Goal: Check status: Check status

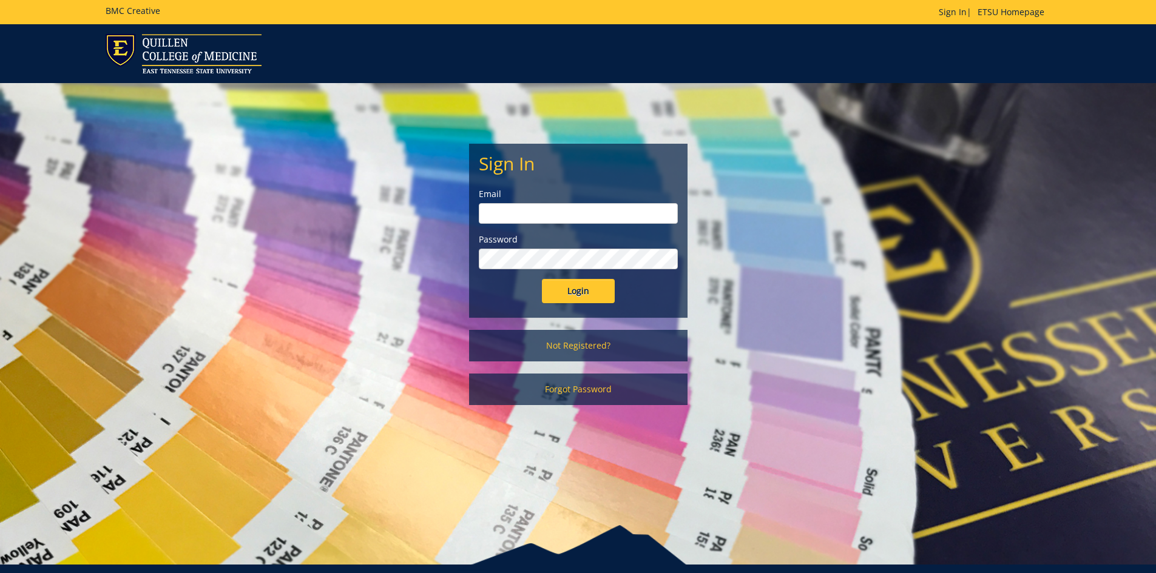
type input "[EMAIL_ADDRESS][DOMAIN_NAME]"
click at [579, 296] on input "Login" at bounding box center [578, 291] width 73 height 24
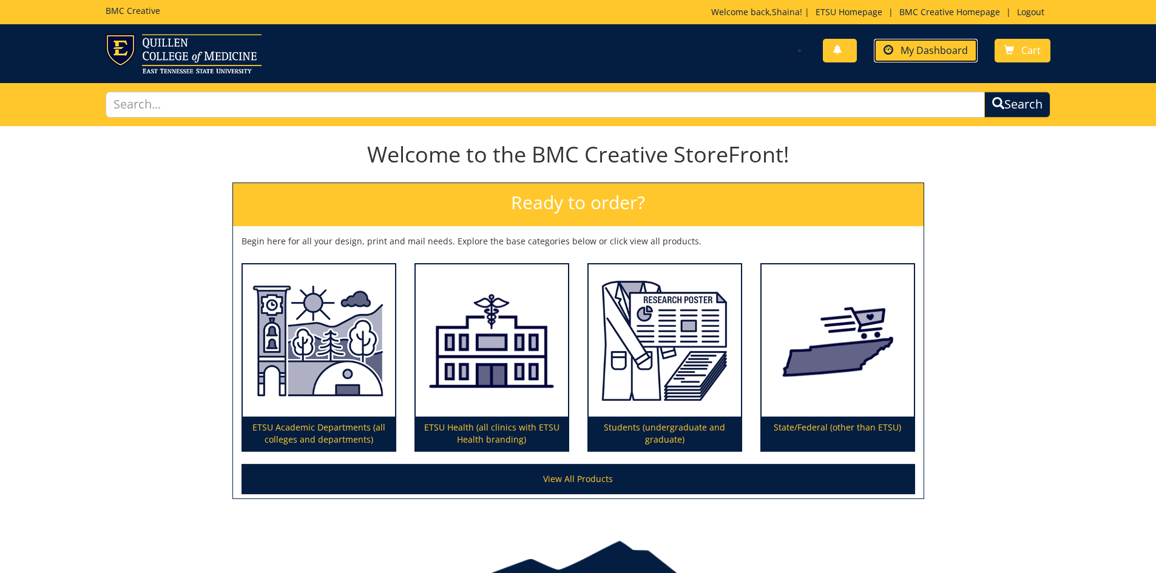
click at [913, 57] on link "My Dashboard" at bounding box center [926, 51] width 104 height 24
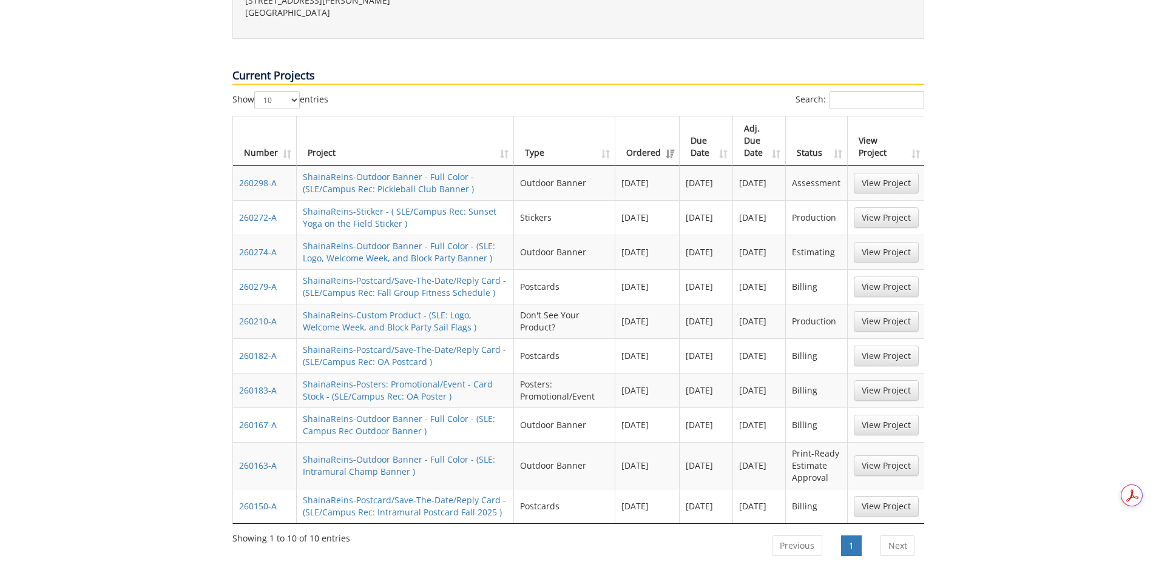
scroll to position [485, 0]
click at [895, 243] on link "View Project" at bounding box center [885, 253] width 65 height 21
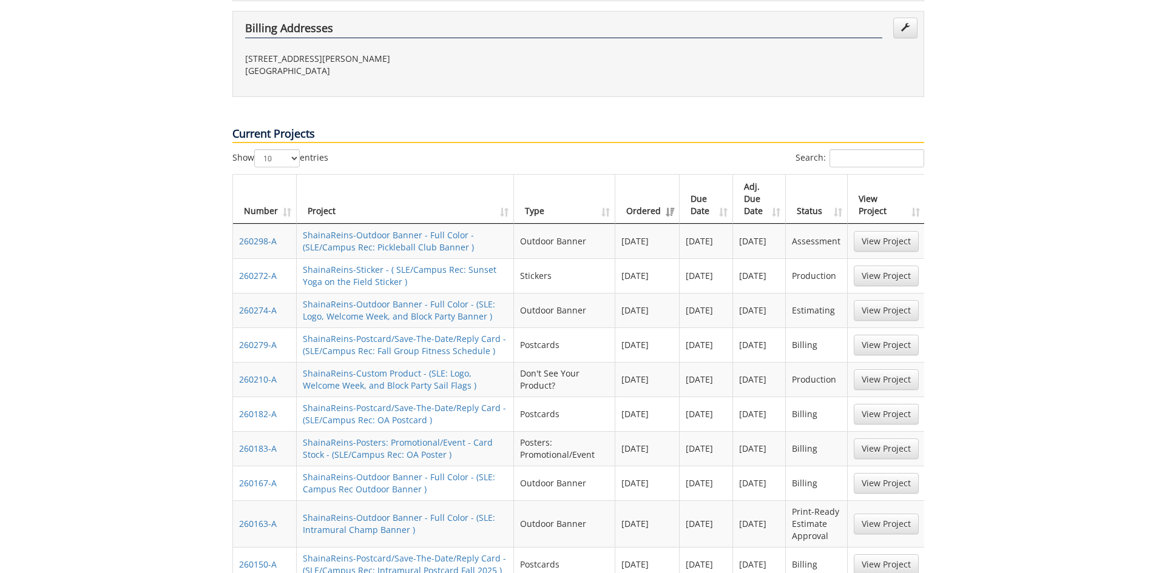
scroll to position [546, 0]
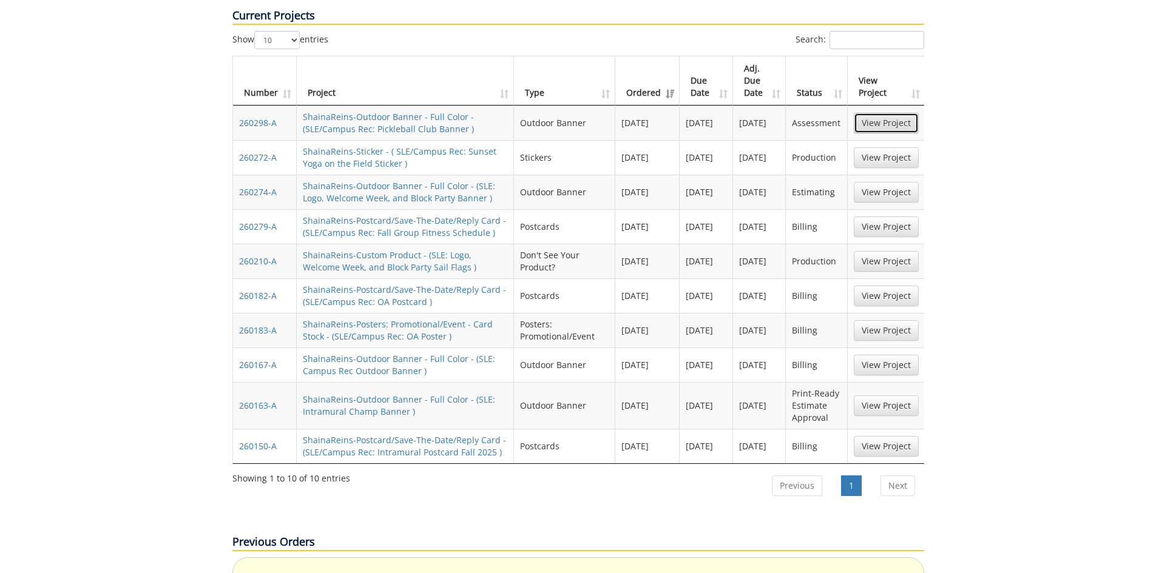
click at [898, 113] on link "View Project" at bounding box center [885, 123] width 65 height 21
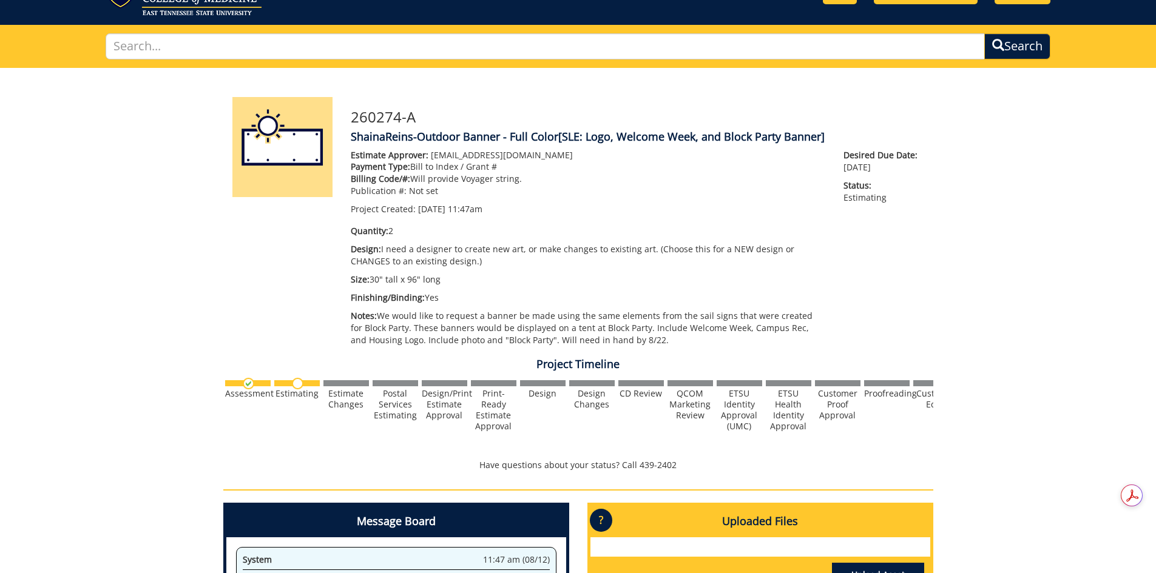
scroll to position [41, 0]
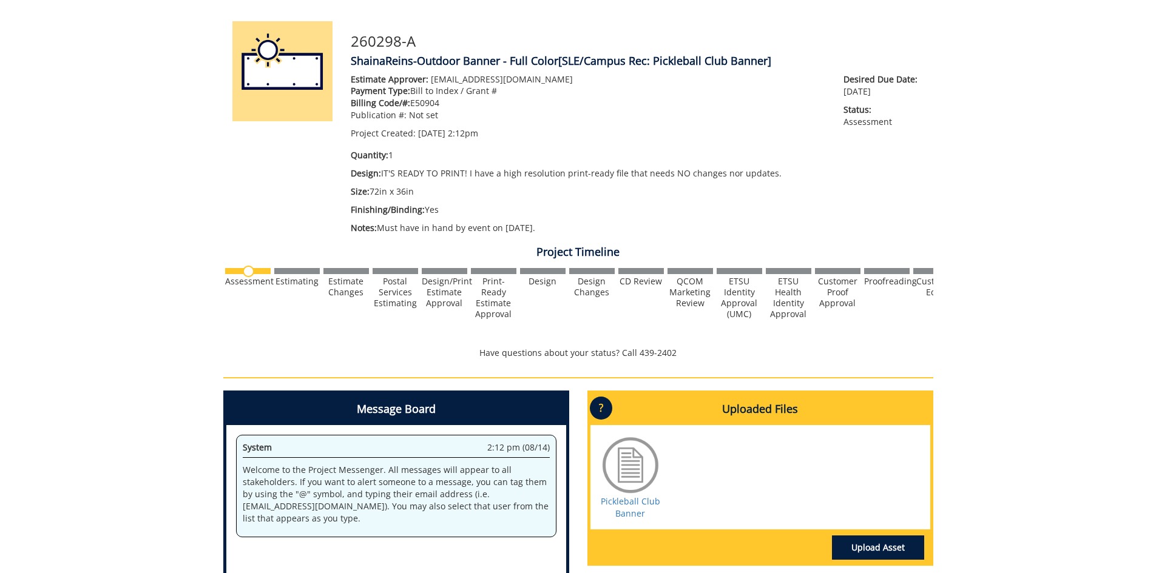
scroll to position [126, 0]
